Goal: Task Accomplishment & Management: Manage account settings

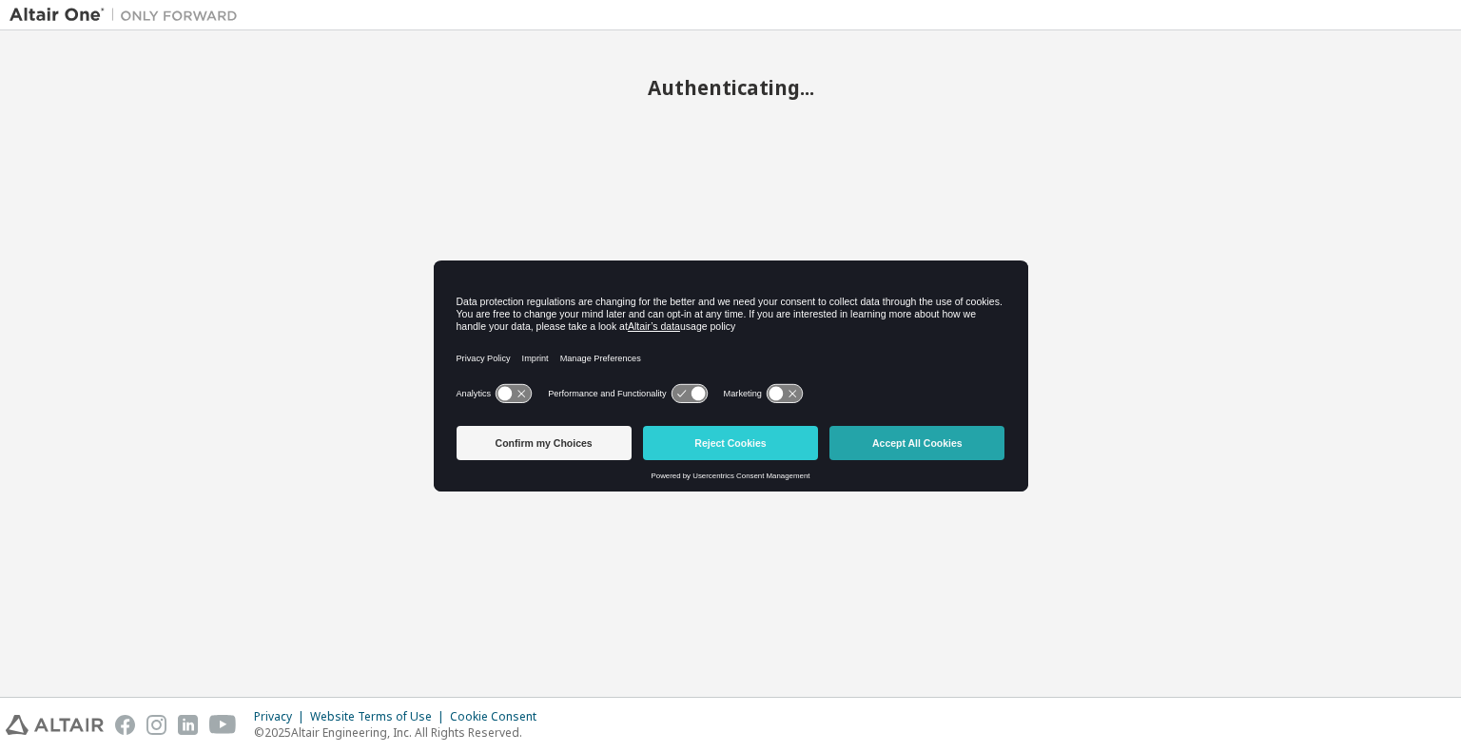
click at [894, 447] on button "Accept All Cookies" at bounding box center [916, 443] width 175 height 34
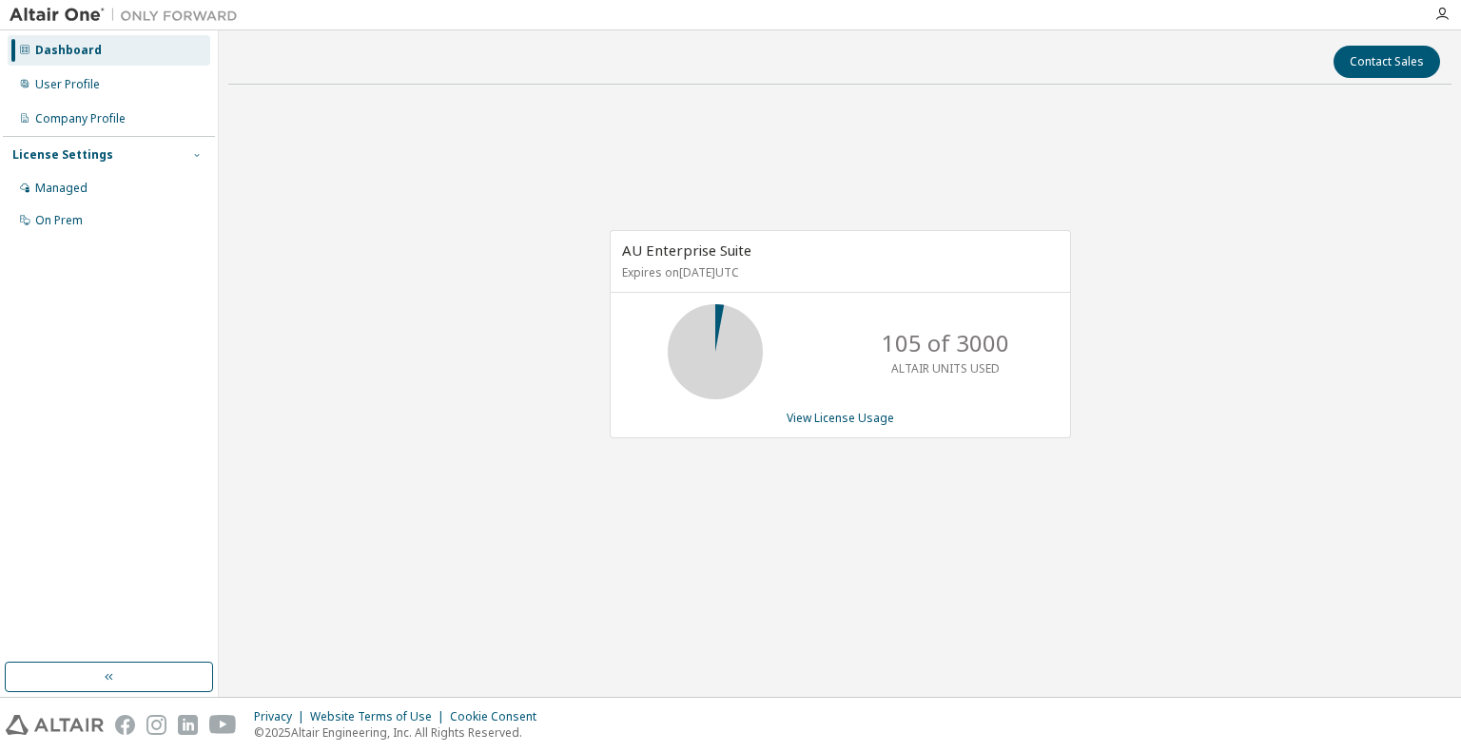
click at [194, 159] on icon "button" at bounding box center [196, 154] width 11 height 11
click at [159, 187] on div "Managed" at bounding box center [109, 188] width 203 height 30
click at [146, 94] on div "User Profile" at bounding box center [109, 84] width 203 height 30
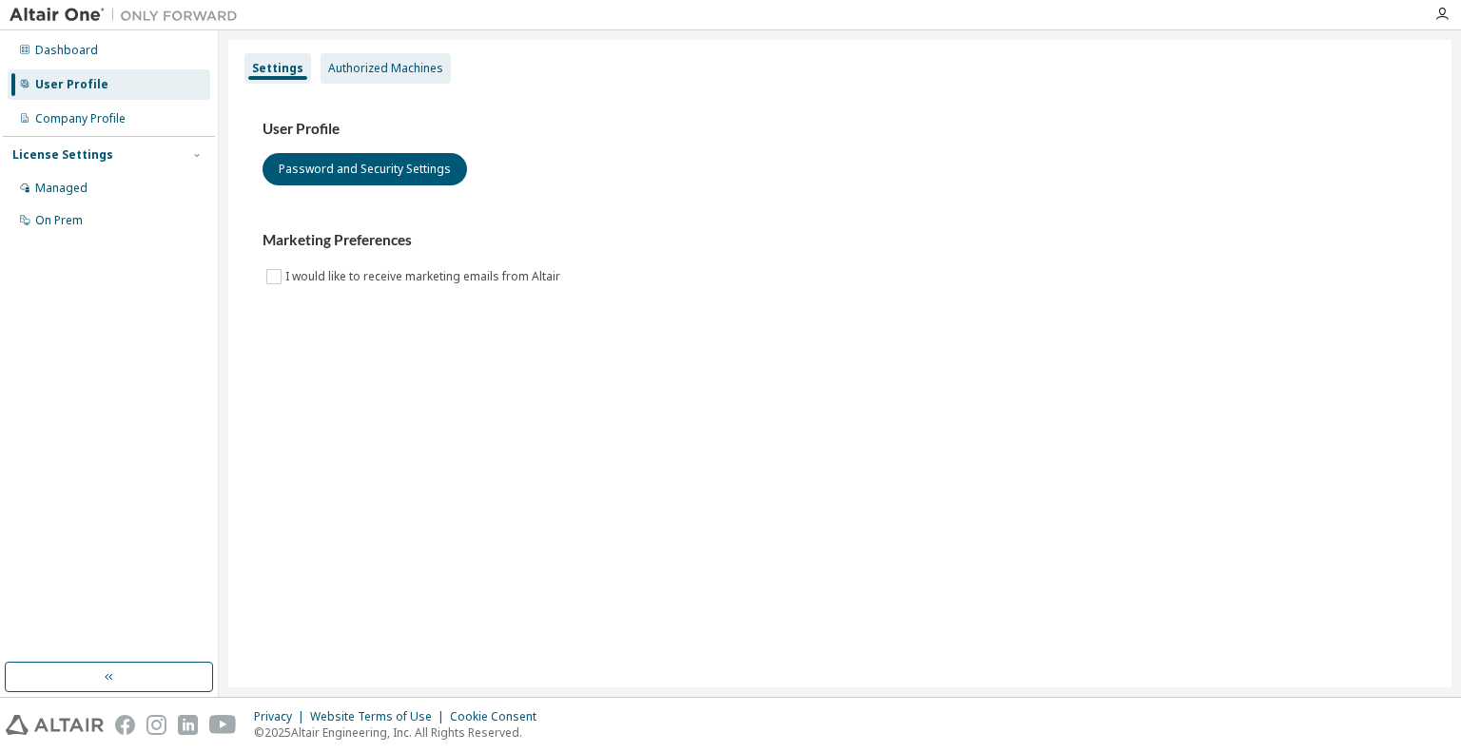
click at [407, 65] on div "Authorized Machines" at bounding box center [385, 68] width 115 height 15
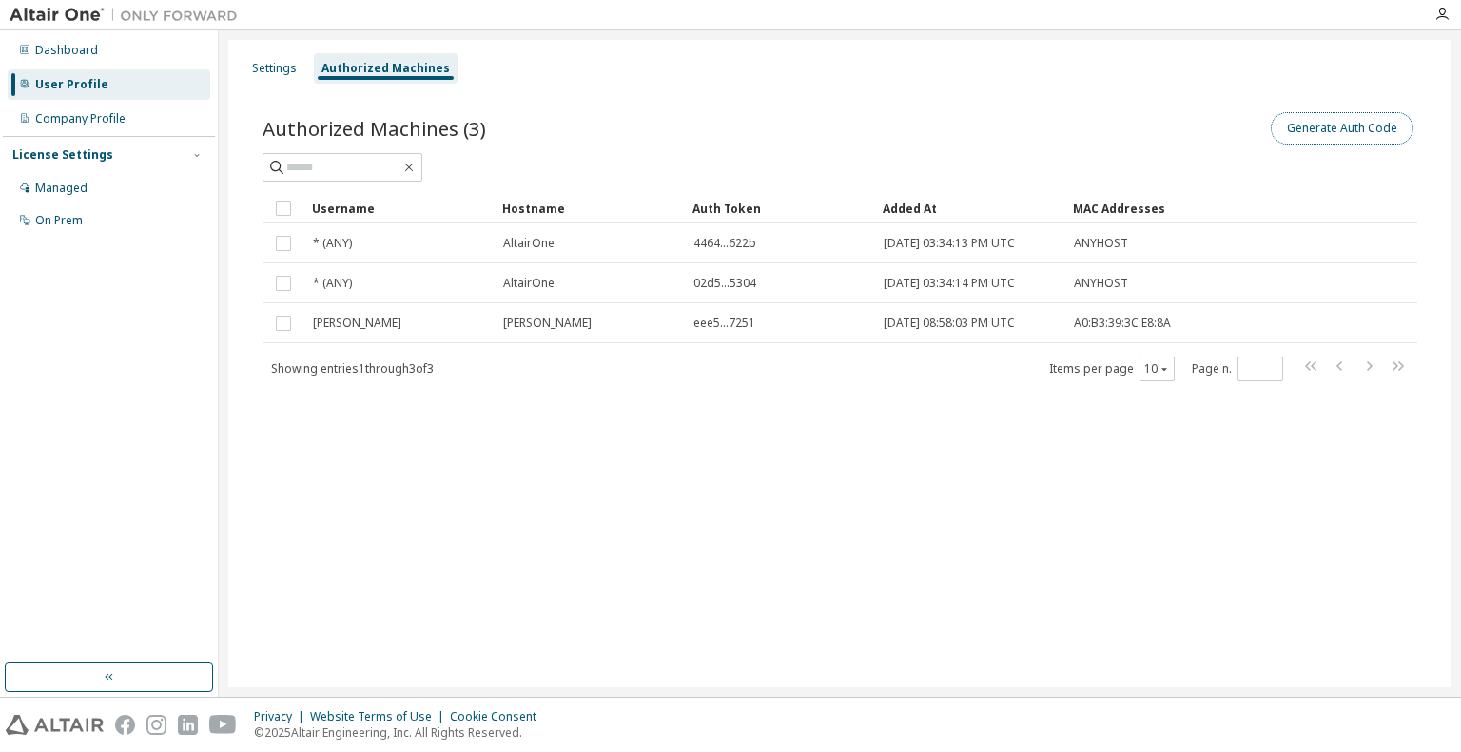
click at [1332, 125] on button "Generate Auth Code" at bounding box center [1342, 128] width 143 height 32
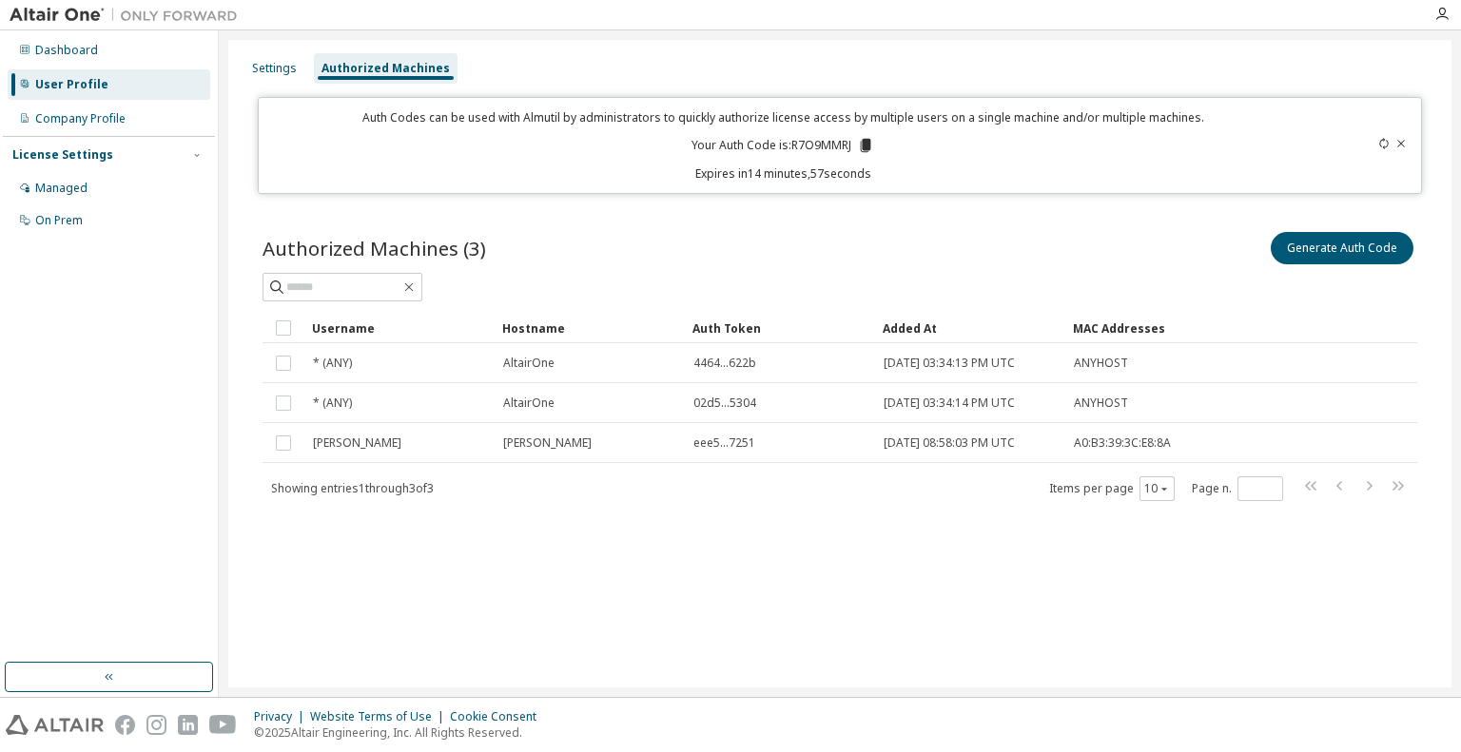
click at [807, 137] on p "Your Auth Code is: R7O9MMRJ" at bounding box center [782, 145] width 183 height 17
click at [868, 146] on icon at bounding box center [866, 145] width 10 height 13
click at [860, 144] on icon at bounding box center [865, 145] width 17 height 17
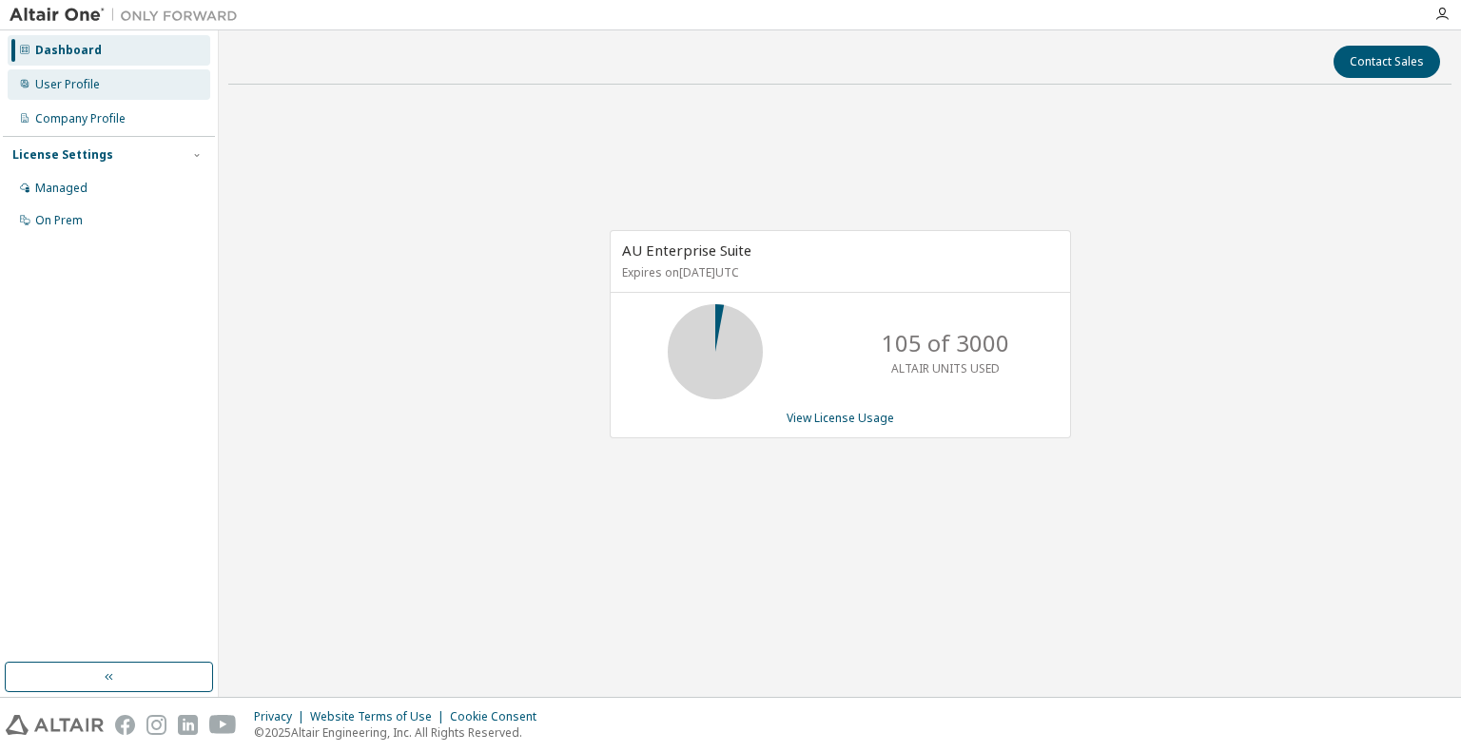
click at [99, 83] on div "User Profile" at bounding box center [109, 84] width 203 height 30
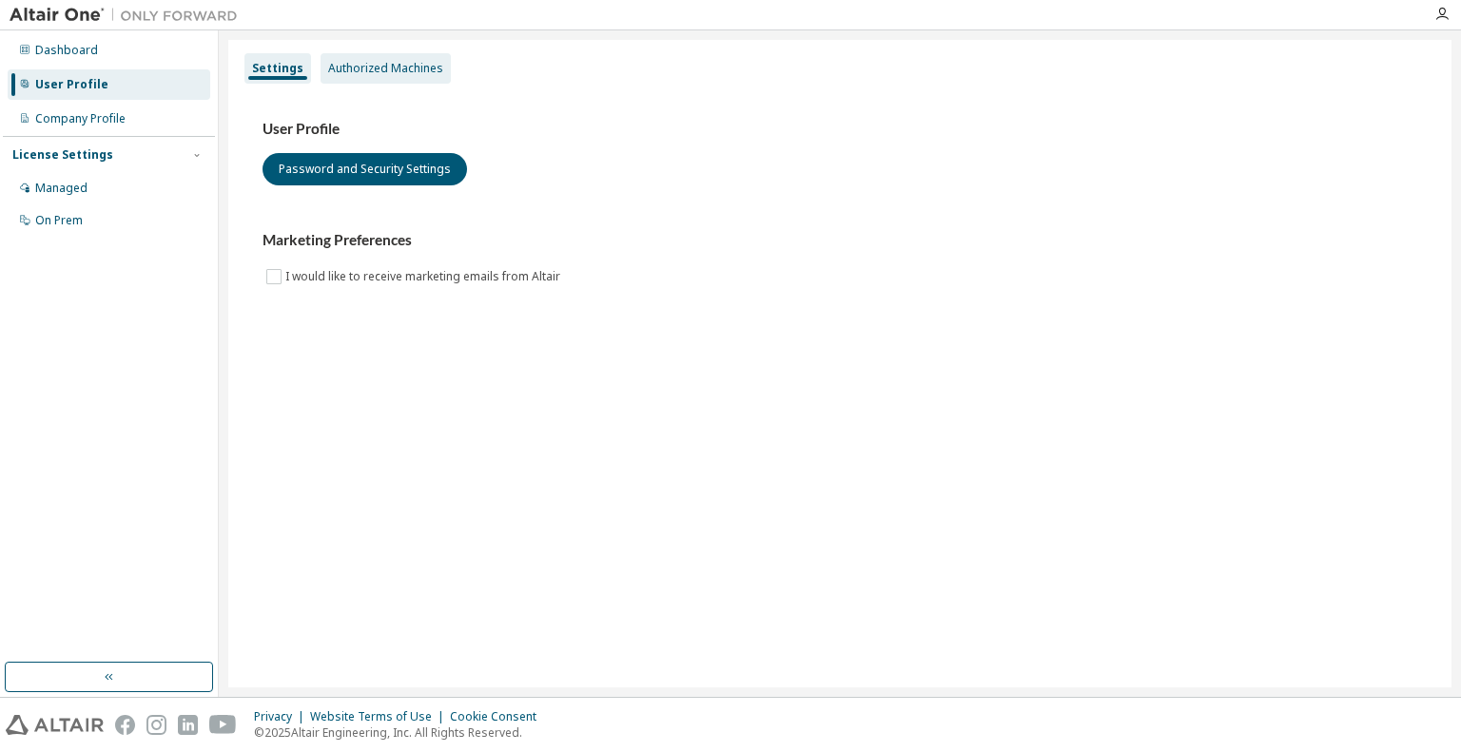
click at [341, 56] on div "Authorized Machines" at bounding box center [386, 68] width 130 height 30
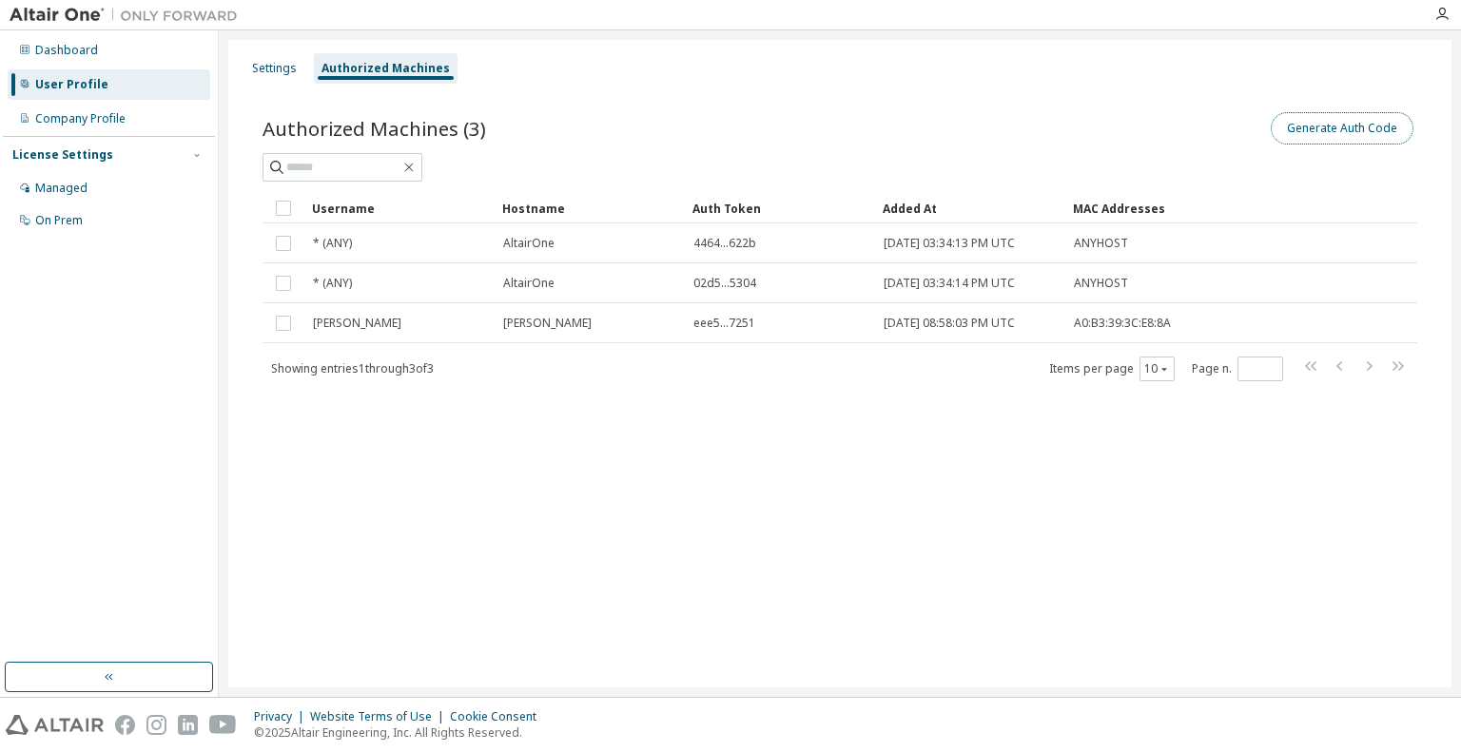
click at [1379, 128] on button "Generate Auth Code" at bounding box center [1342, 128] width 143 height 32
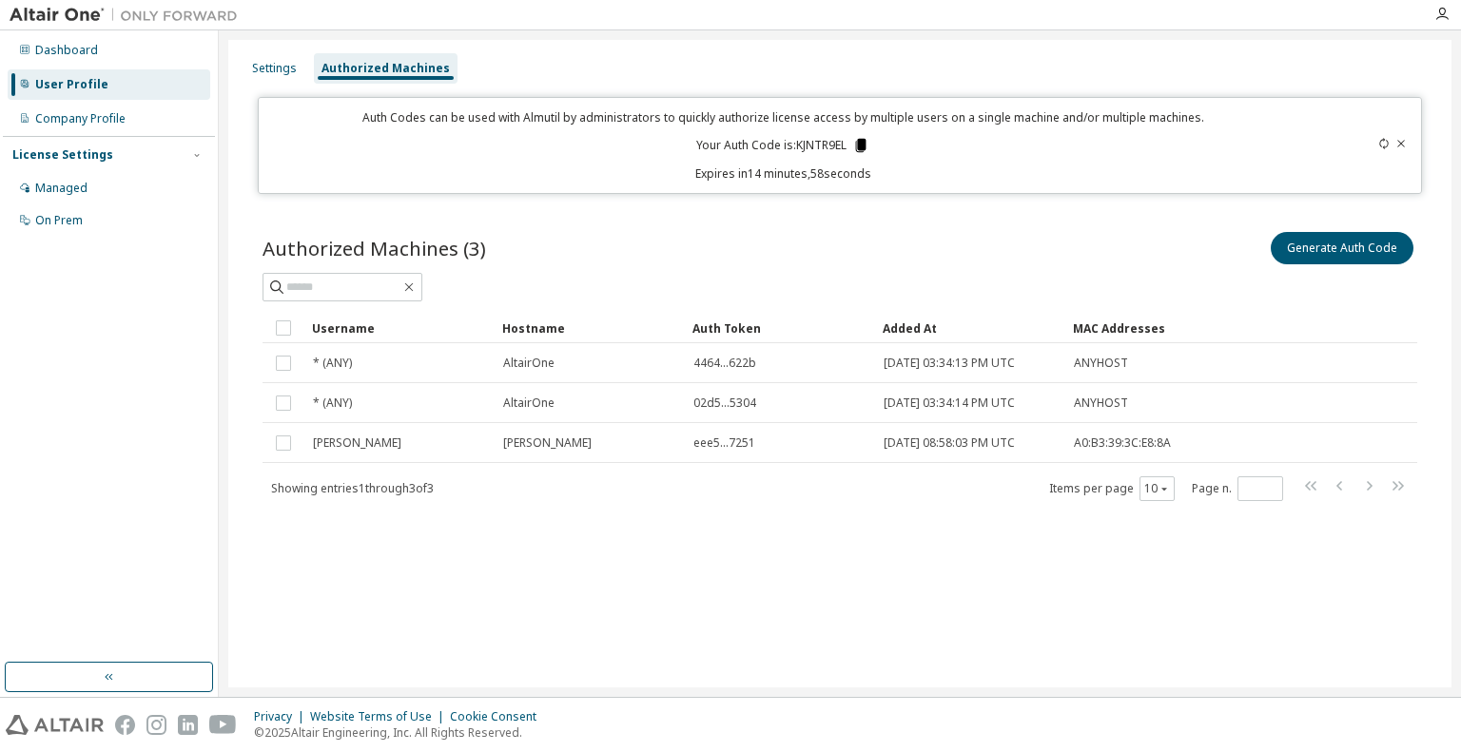
click at [857, 144] on icon at bounding box center [860, 145] width 17 height 17
click at [837, 228] on div "Authorized Machines (3) Generate Auth Code" at bounding box center [840, 248] width 1155 height 40
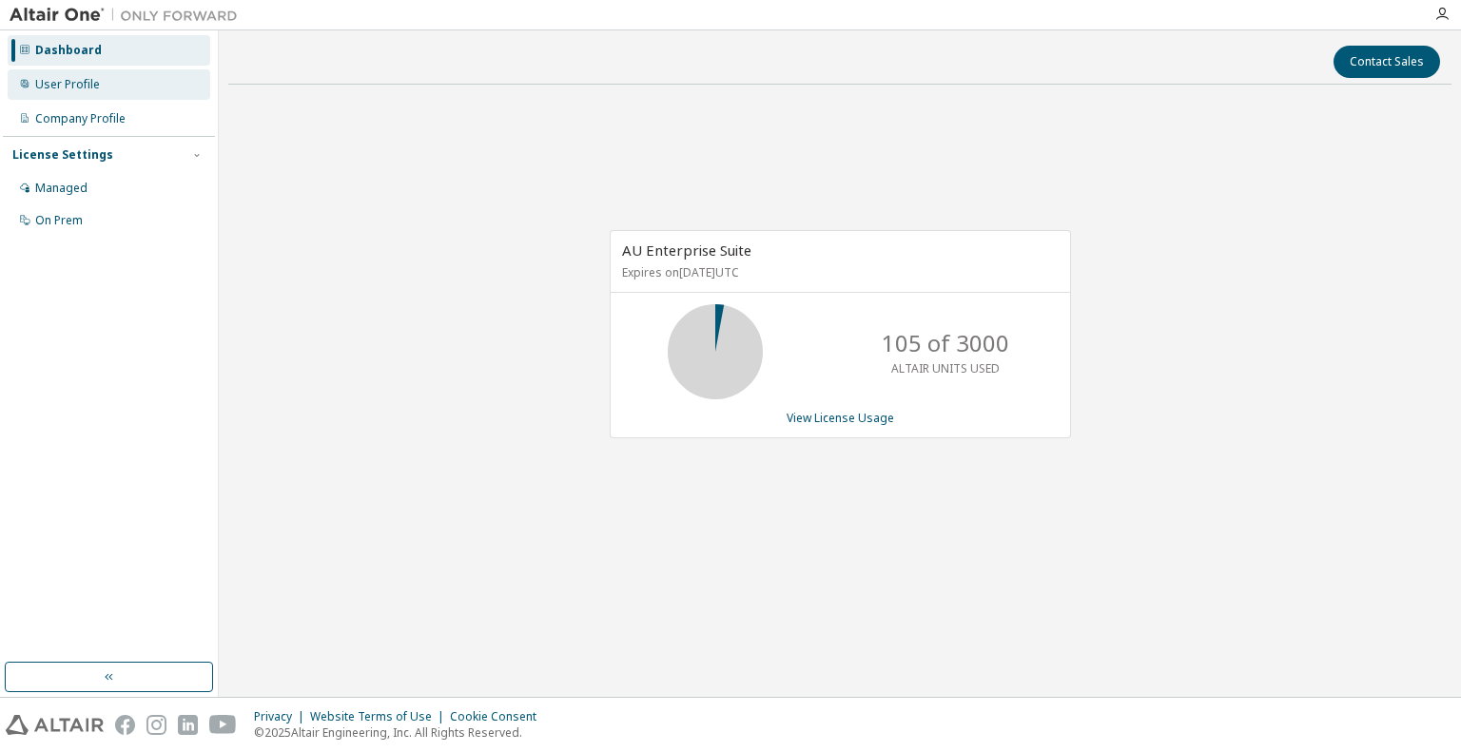
click at [98, 94] on div "User Profile" at bounding box center [109, 84] width 203 height 30
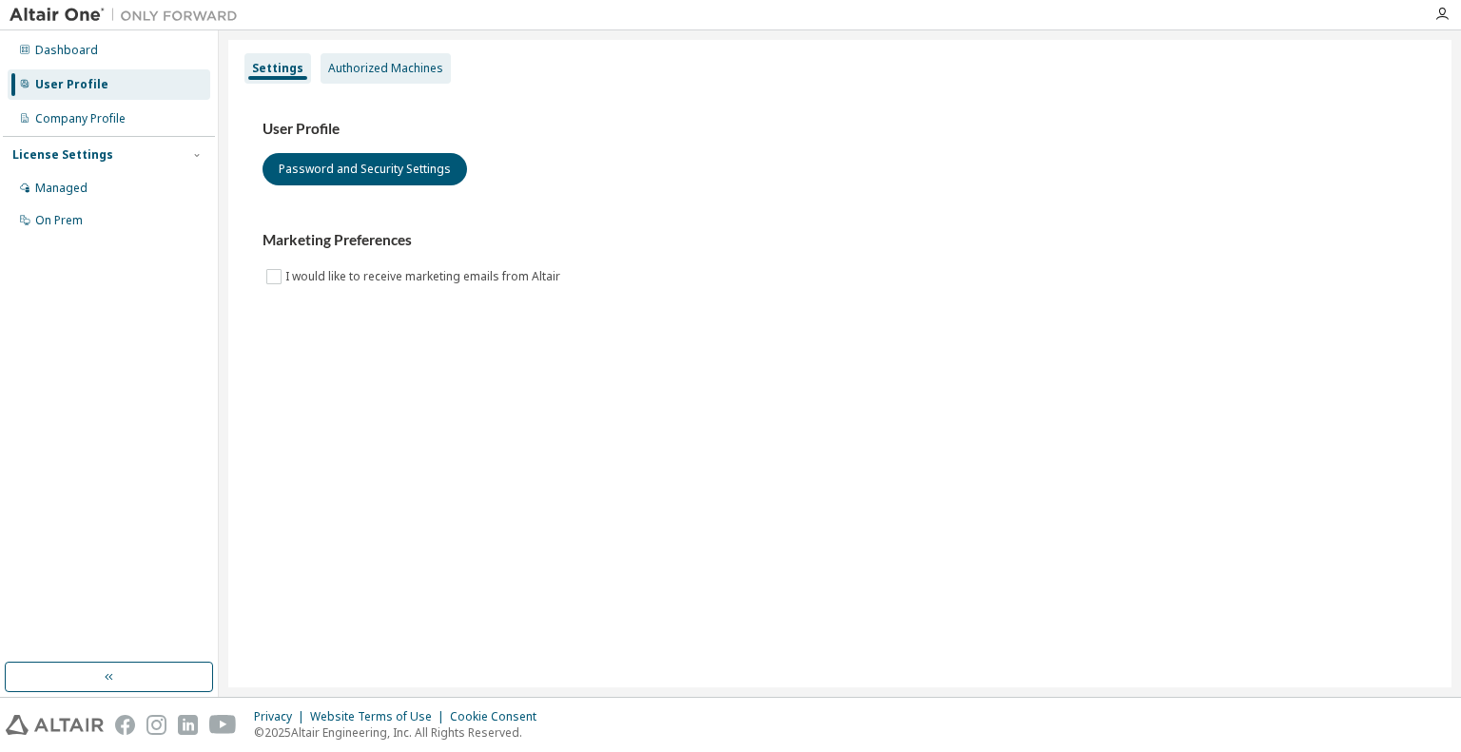
click at [350, 69] on div "Authorized Machines" at bounding box center [385, 68] width 115 height 15
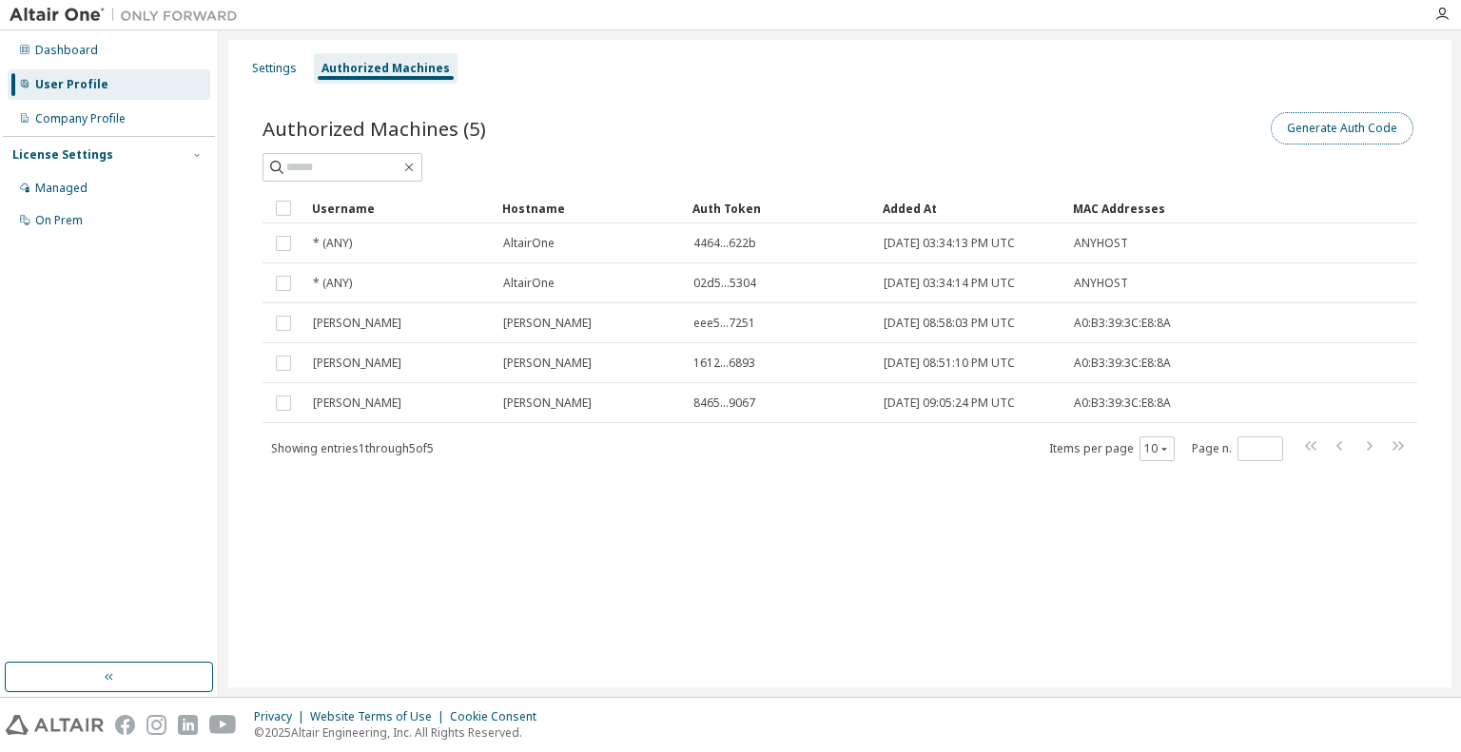
click at [1324, 131] on button "Generate Auth Code" at bounding box center [1342, 128] width 143 height 32
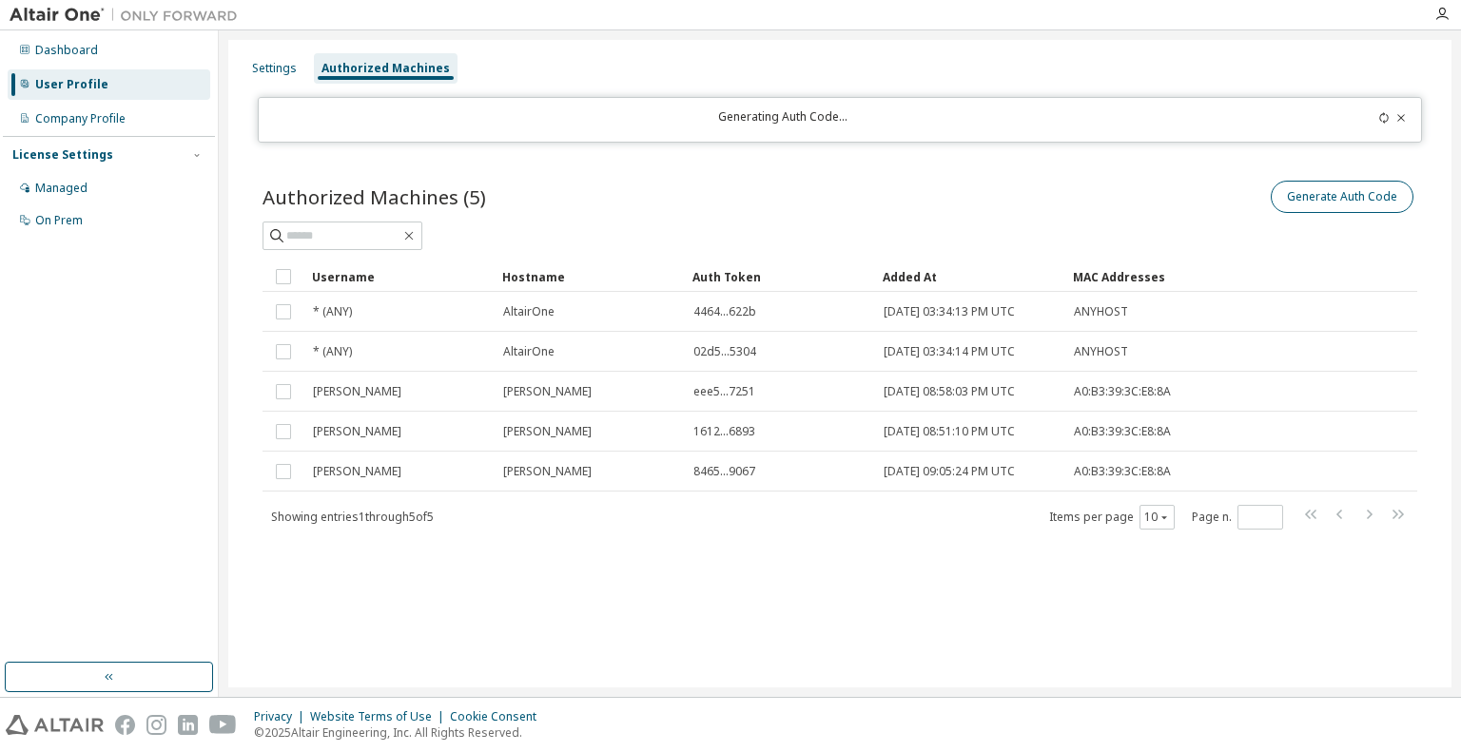
click at [1332, 207] on div "Authorized Machines (5) Generate Auth Code Clear Load Save Save As Field Operat…" at bounding box center [840, 367] width 1200 height 426
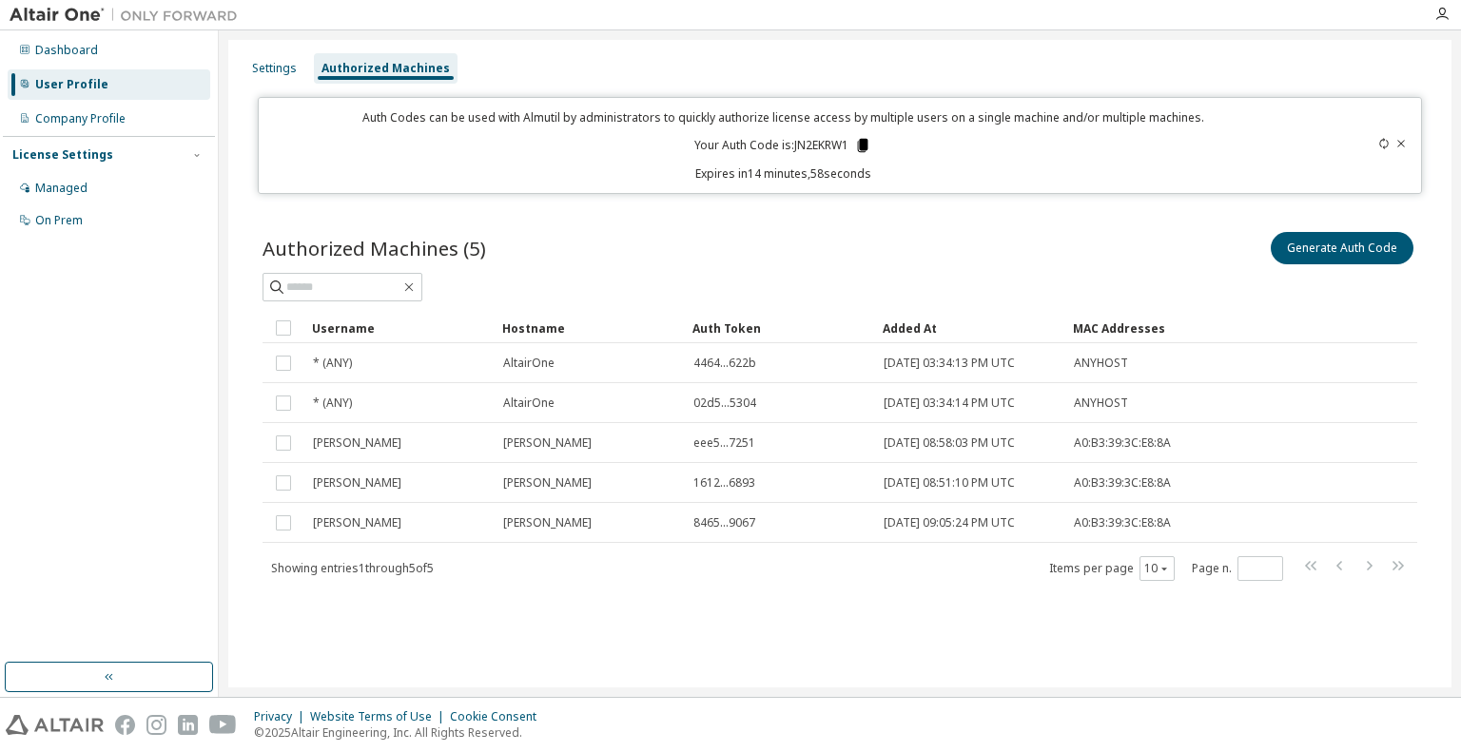
click at [857, 146] on icon at bounding box center [862, 145] width 17 height 17
click at [931, 206] on div "Authorized Machines (5) Generate Auth Code Clear Load Save Save As Field Operat…" at bounding box center [840, 418] width 1200 height 426
click at [860, 148] on icon at bounding box center [863, 145] width 10 height 13
